Goal: Complete application form

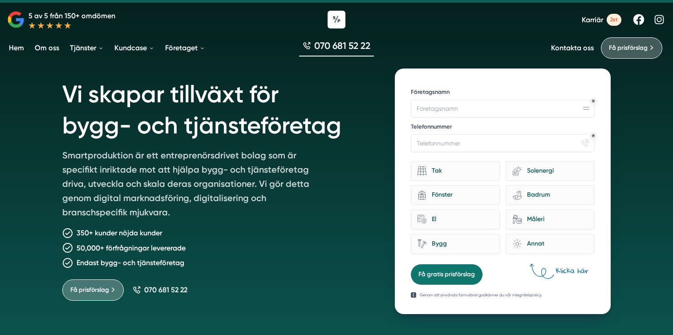
scroll to position [13, 0]
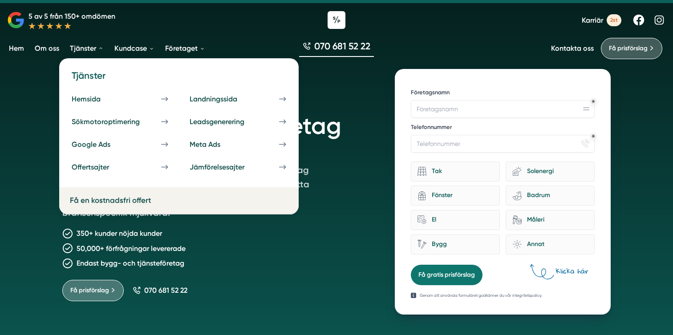
click at [84, 53] on link "Tjänster" at bounding box center [86, 48] width 37 height 23
click at [89, 49] on link "Tjänster" at bounding box center [86, 48] width 37 height 23
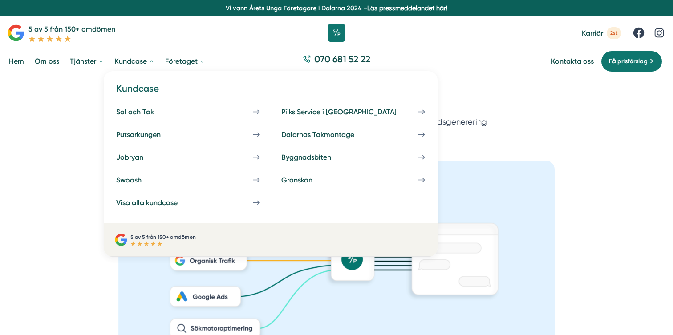
click at [141, 62] on link "Kundcase" at bounding box center [135, 61] width 44 height 23
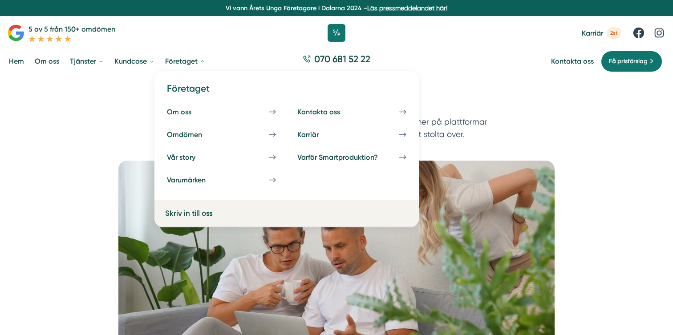
click at [170, 58] on link "Företaget" at bounding box center [185, 61] width 44 height 23
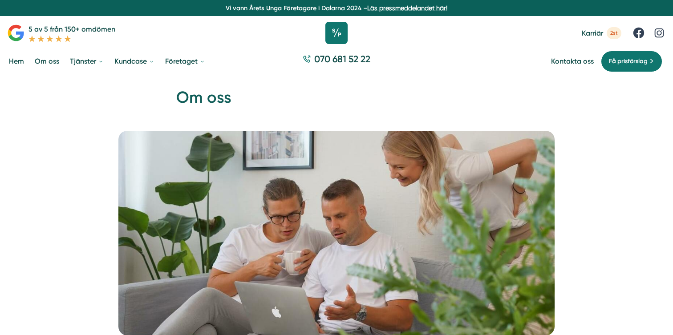
click at [335, 33] on icon at bounding box center [337, 33] width 22 height 22
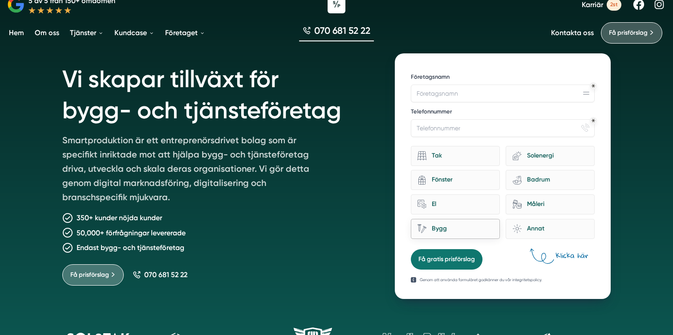
scroll to position [32, 0]
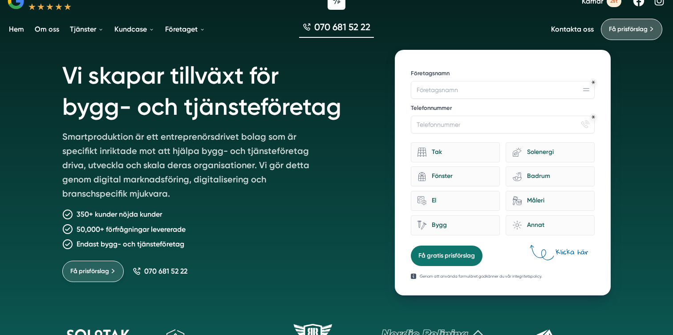
click at [98, 276] on span "Få prisförslag" at bounding box center [89, 272] width 39 height 10
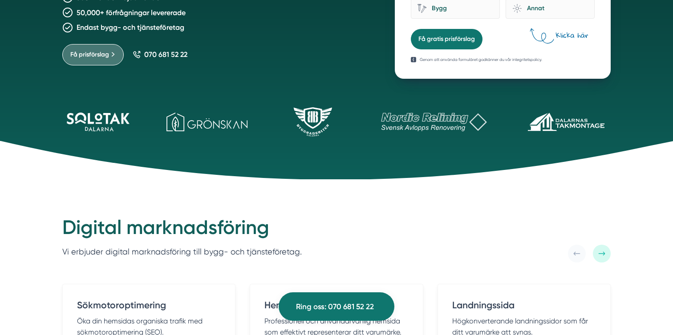
scroll to position [0, 0]
